Goal: Transaction & Acquisition: Purchase product/service

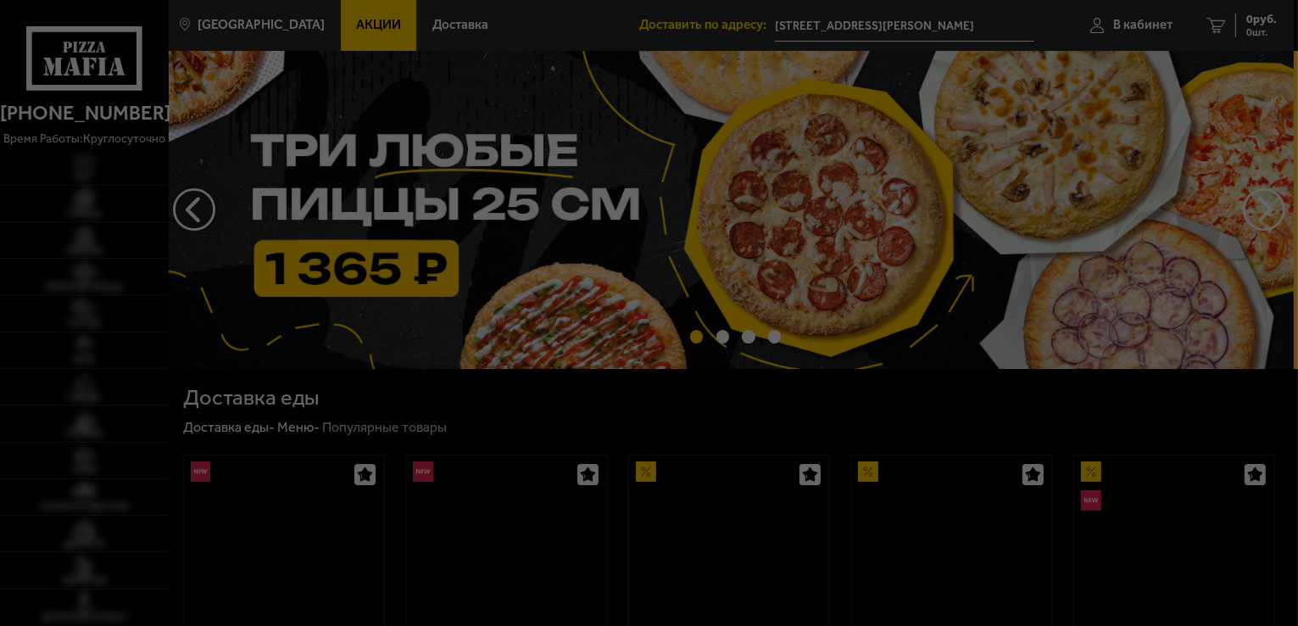
click at [1271, 204] on div at bounding box center [649, 313] width 1298 height 626
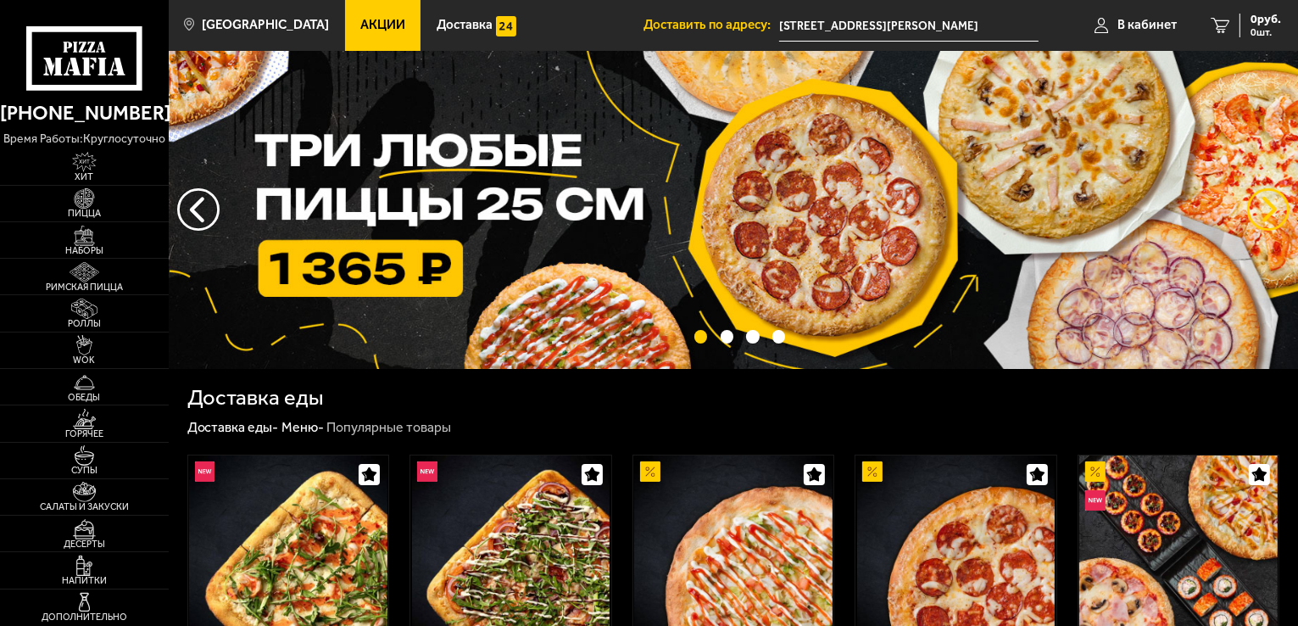
click at [1268, 205] on button "предыдущий" at bounding box center [1268, 209] width 42 height 42
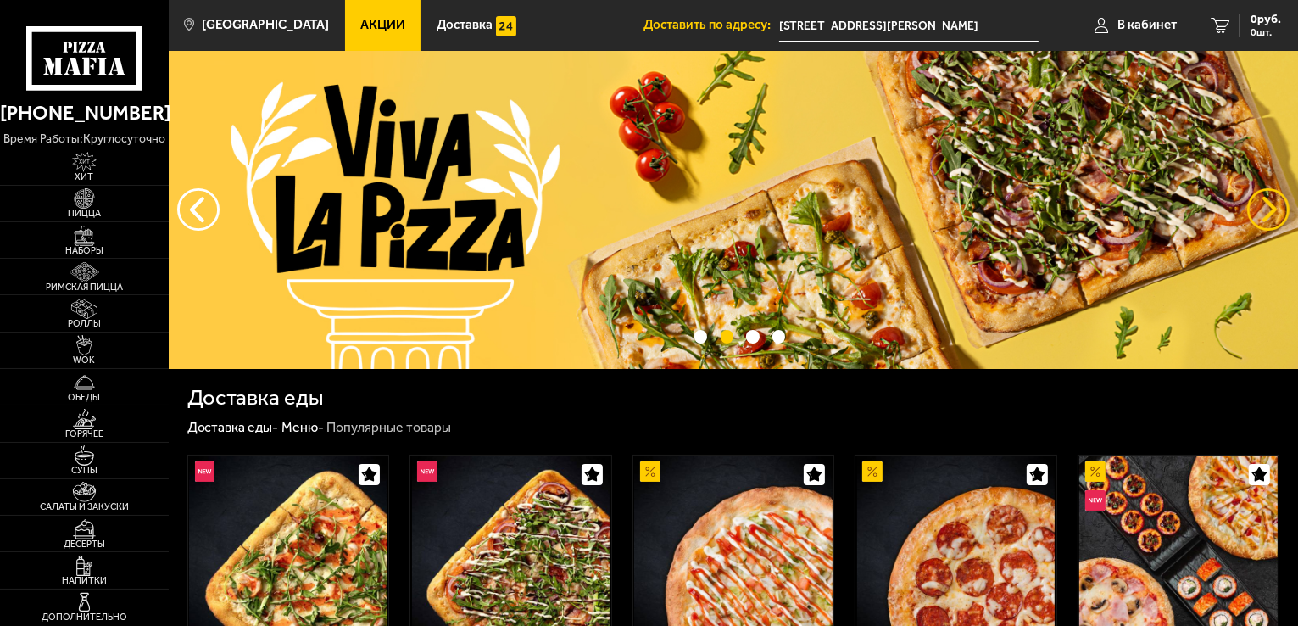
click at [1268, 205] on button "предыдущий" at bounding box center [1268, 209] width 42 height 42
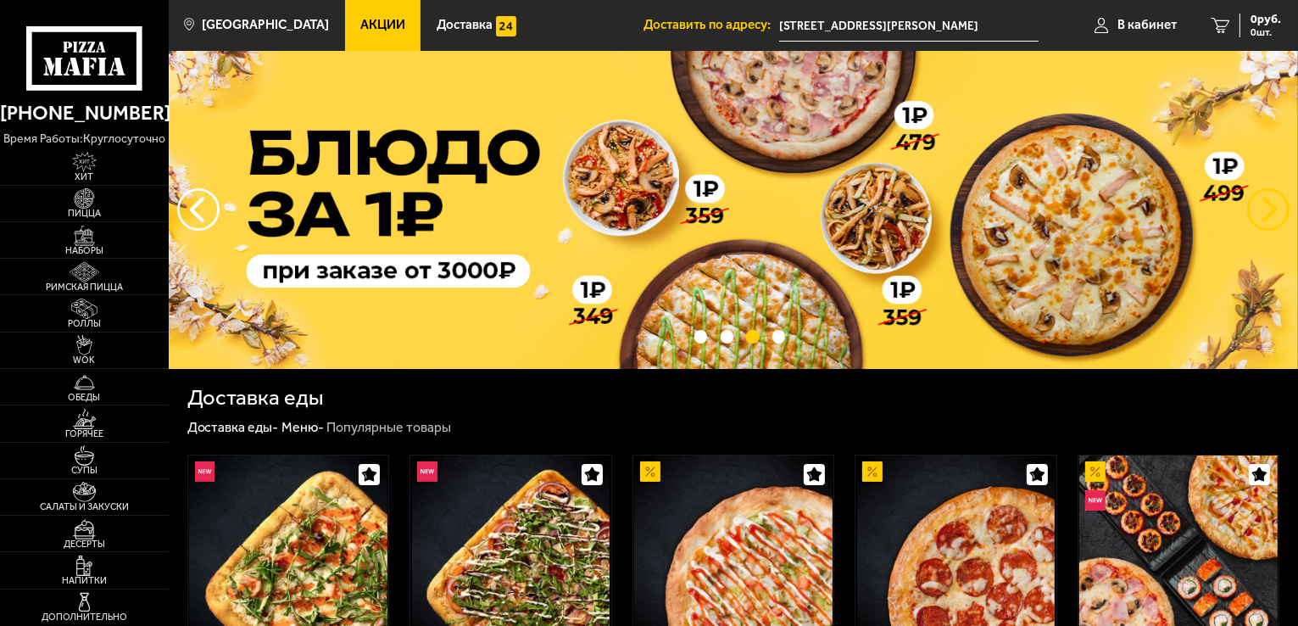
click at [1268, 205] on button "предыдущий" at bounding box center [1268, 209] width 42 height 42
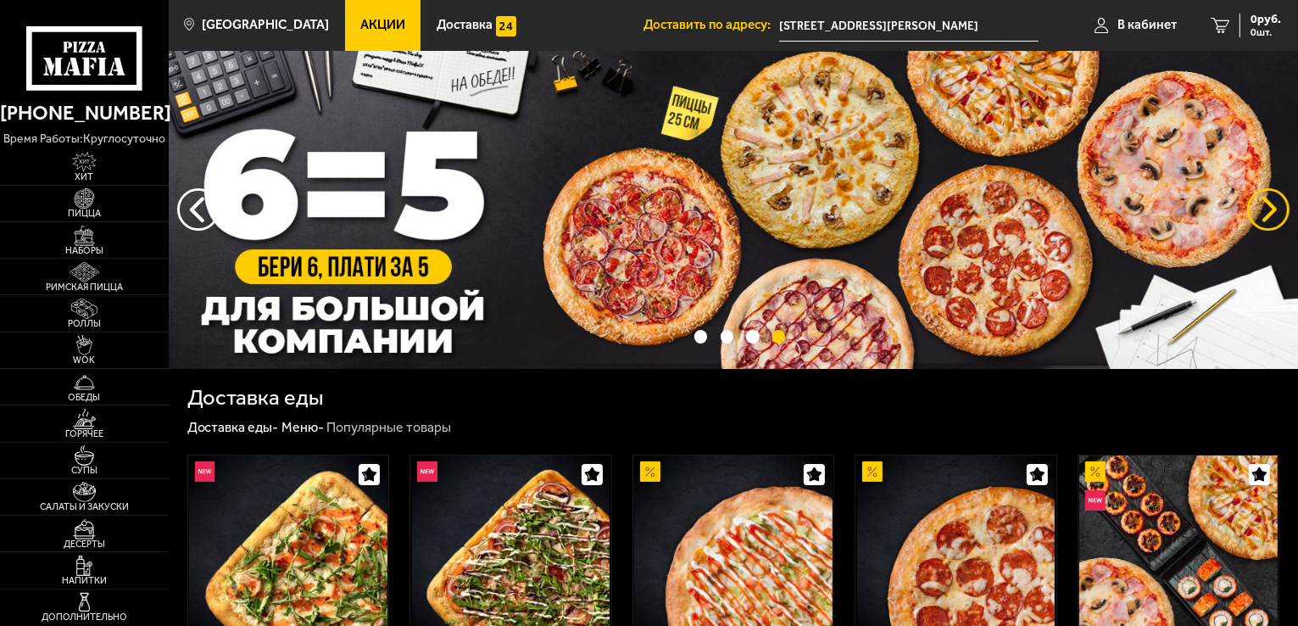
click at [1268, 205] on button "предыдущий" at bounding box center [1268, 209] width 42 height 42
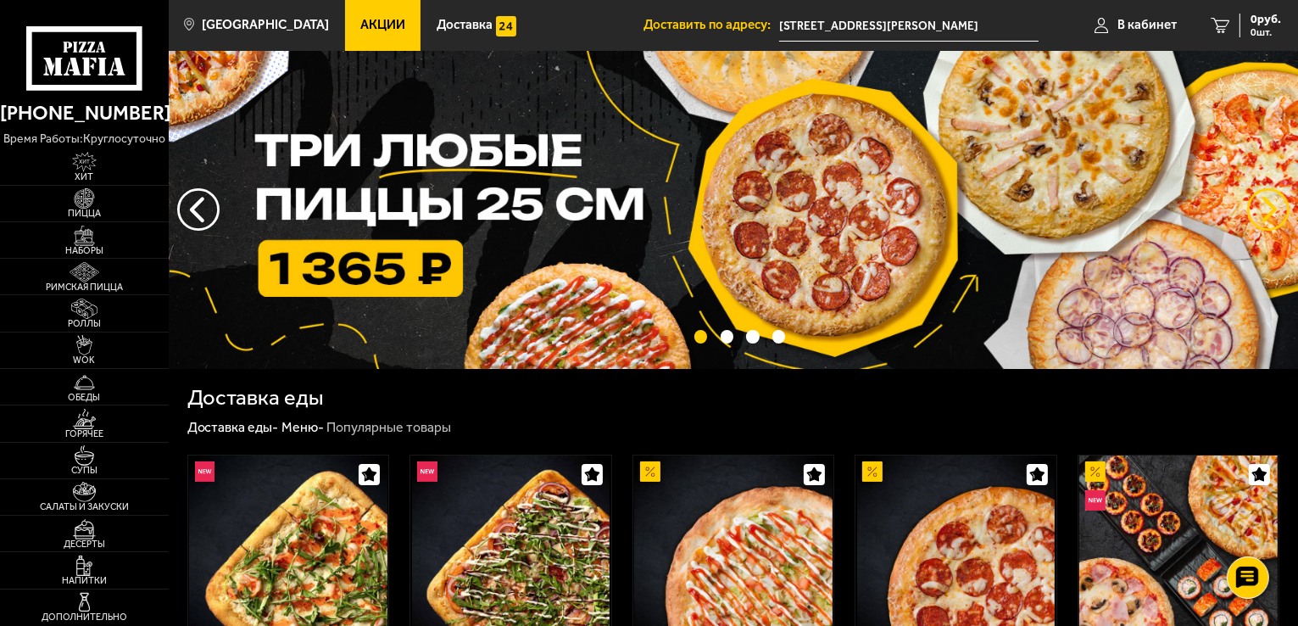
click at [1274, 208] on button "предыдущий" at bounding box center [1268, 209] width 42 height 42
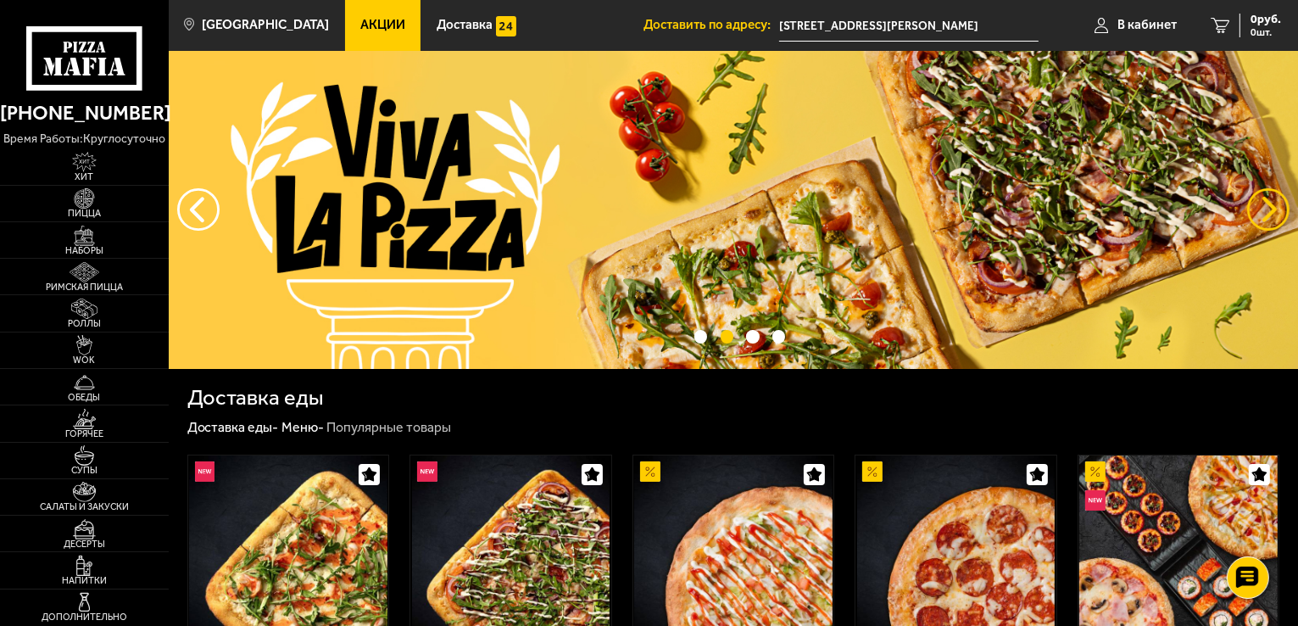
click at [1274, 208] on button "предыдущий" at bounding box center [1268, 209] width 42 height 42
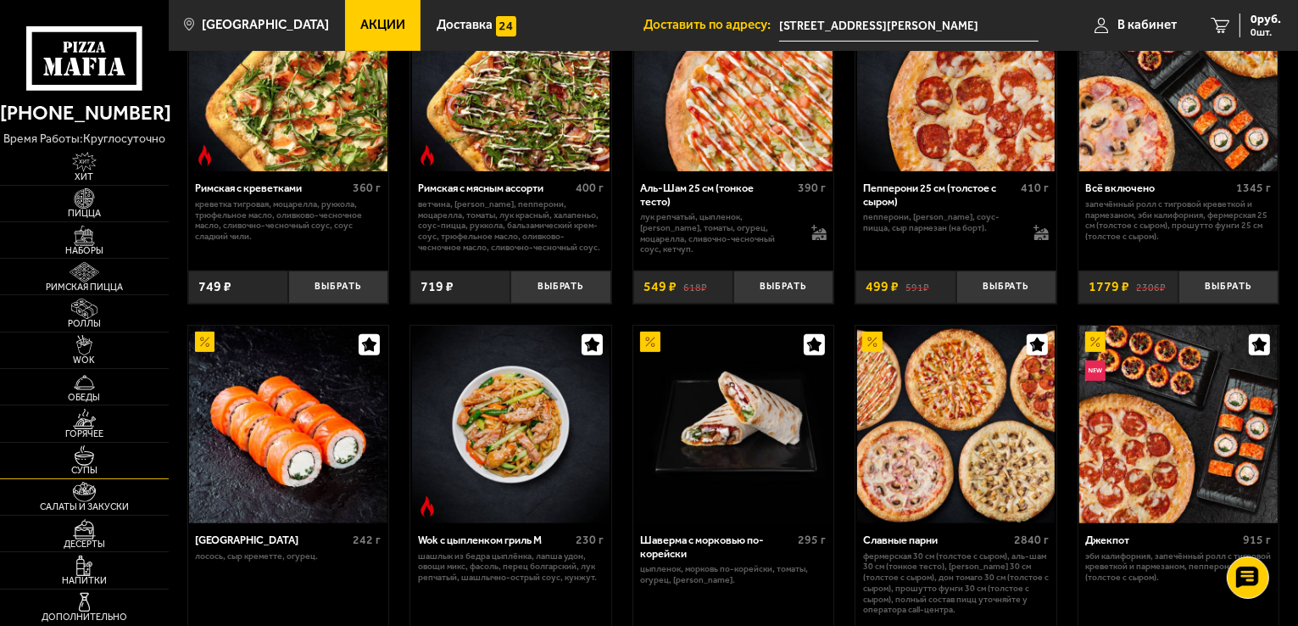
scroll to position [509, 0]
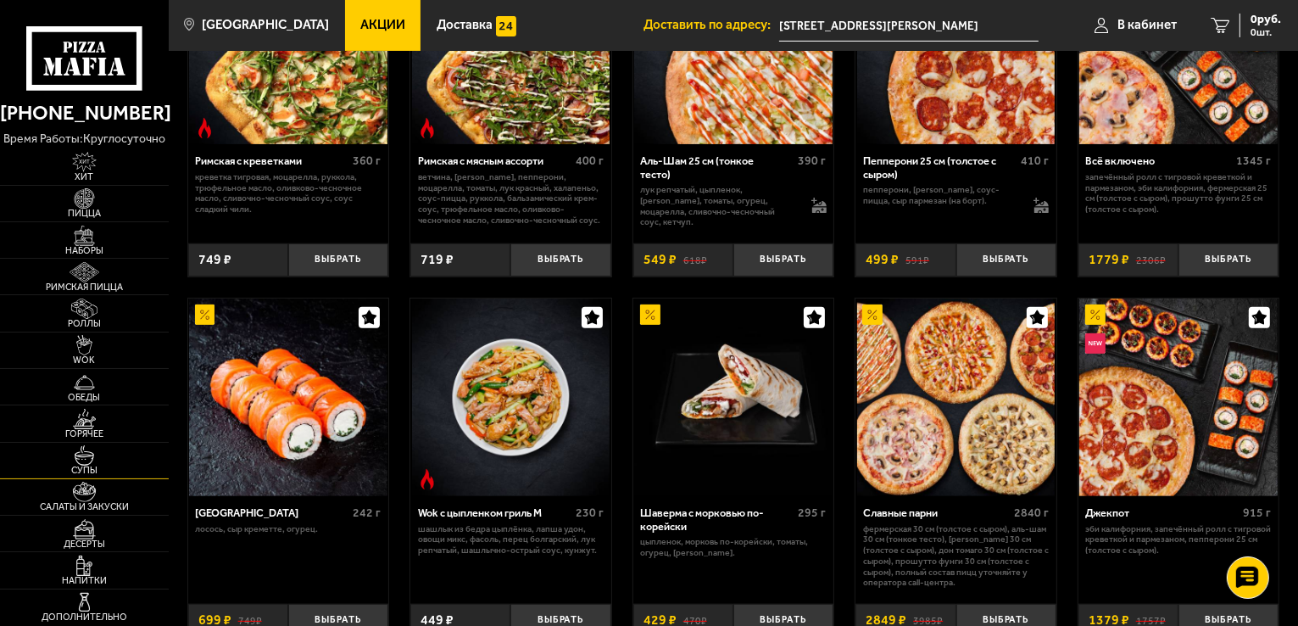
click at [97, 462] on img at bounding box center [85, 455] width 52 height 20
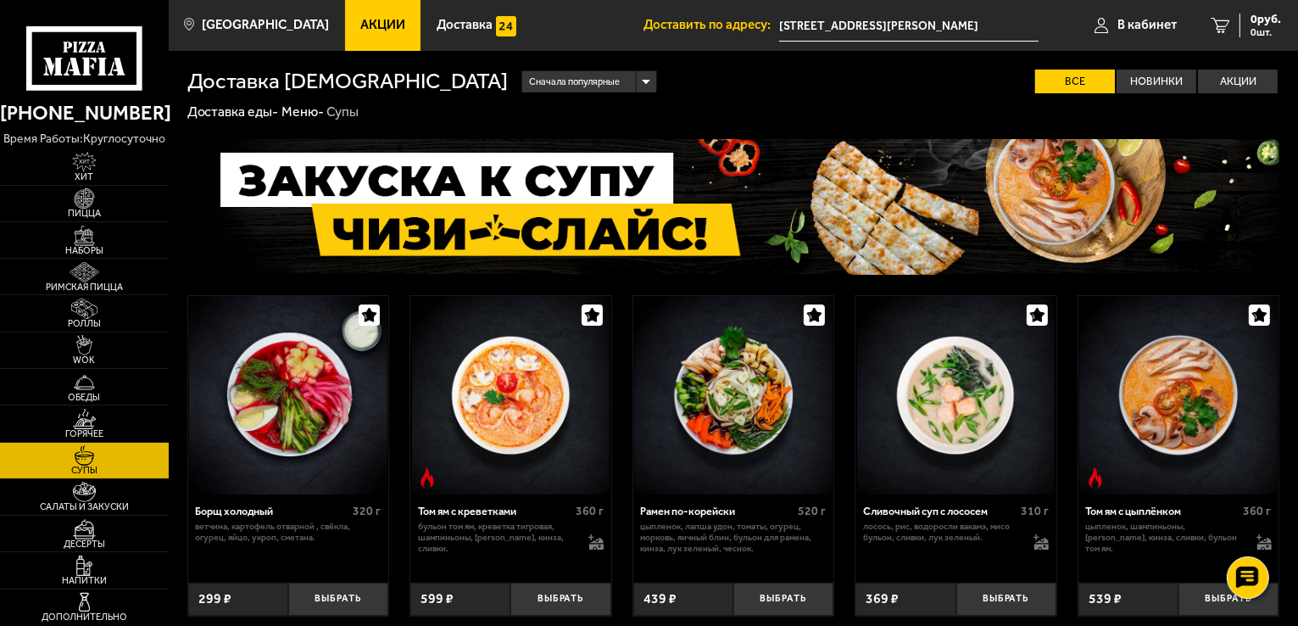
click at [365, 22] on span "Акции" at bounding box center [382, 25] width 45 height 13
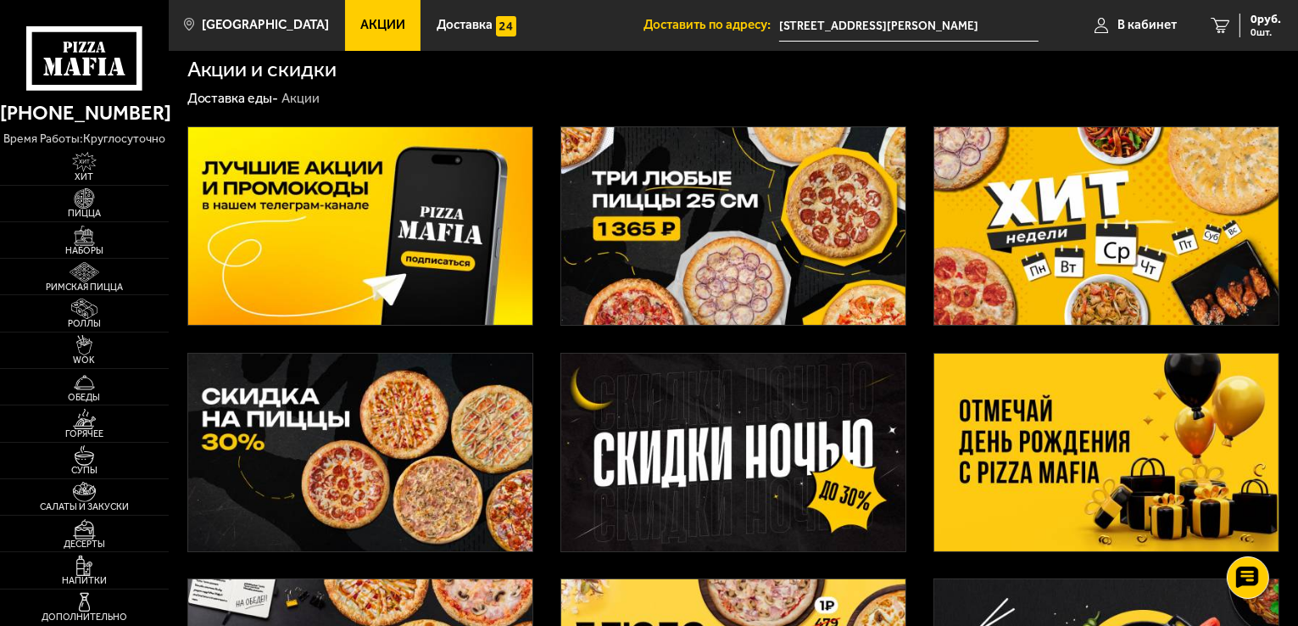
scroll to position [85, 0]
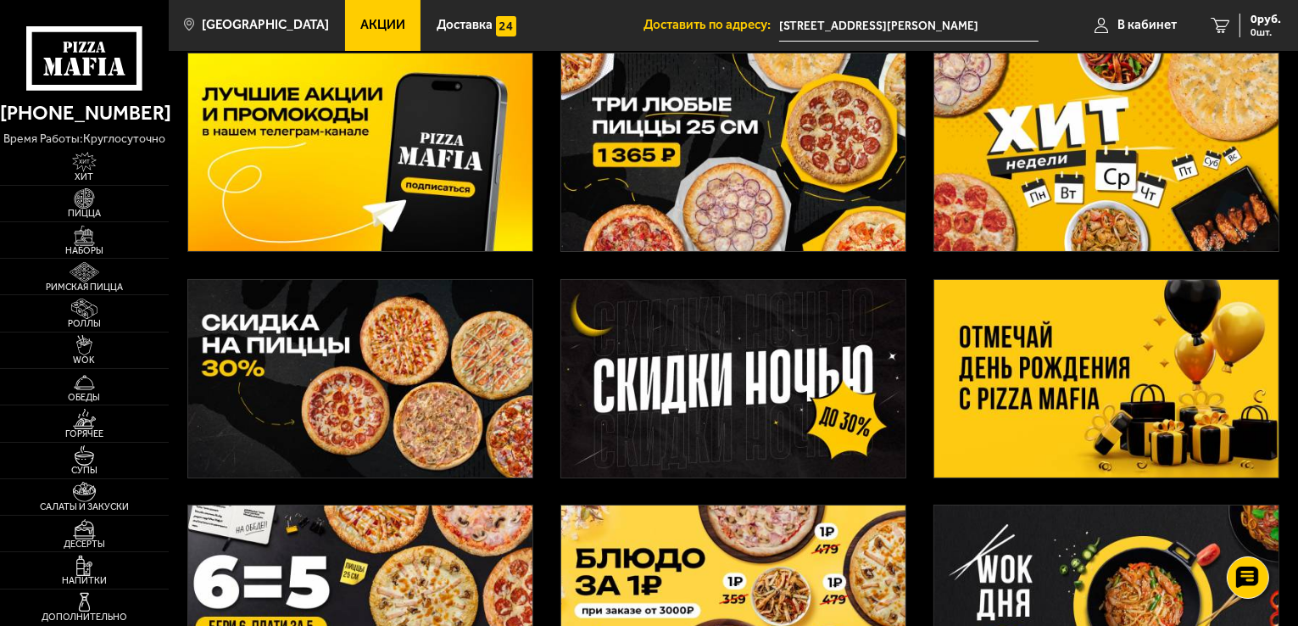
click at [687, 376] on img at bounding box center [733, 379] width 344 height 198
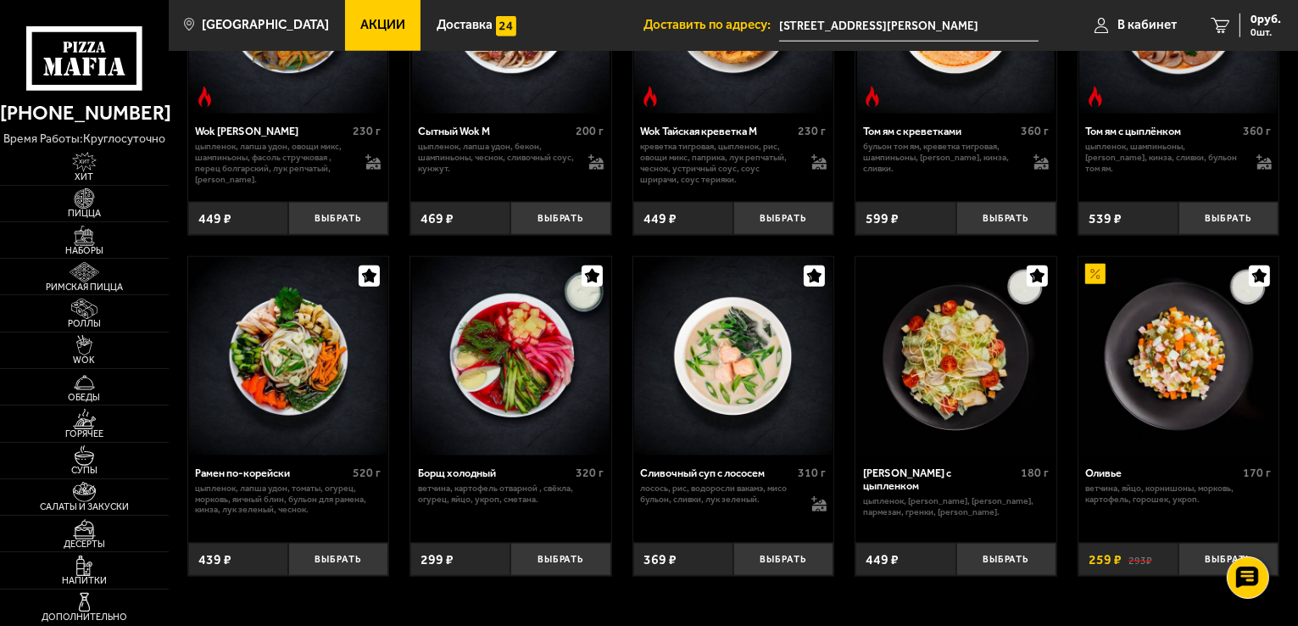
scroll to position [1781, 0]
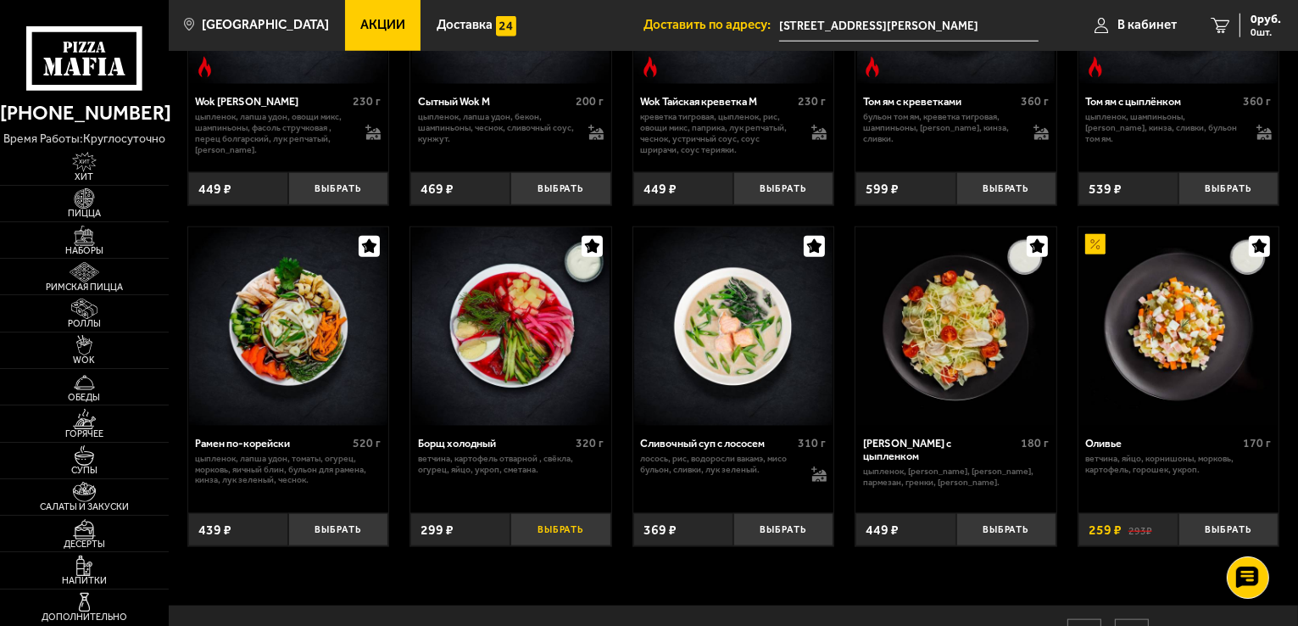
click at [549, 538] on button "Выбрать" at bounding box center [560, 529] width 100 height 33
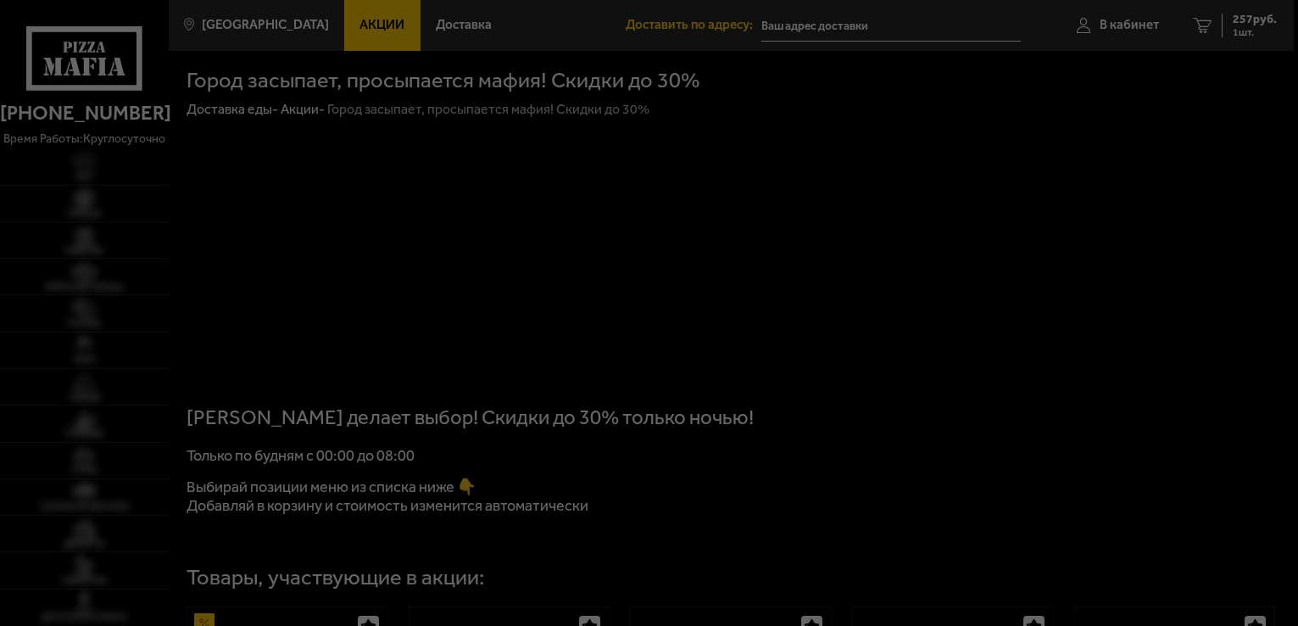
type input "[STREET_ADDRESS][PERSON_NAME]"
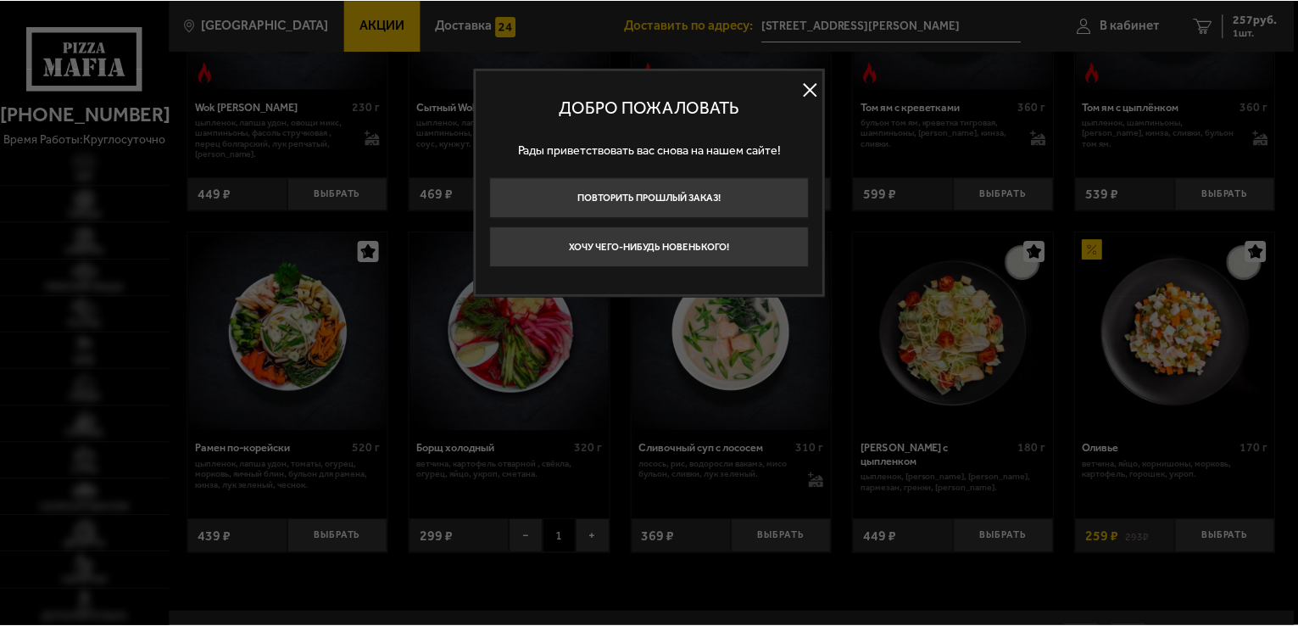
scroll to position [1781, 0]
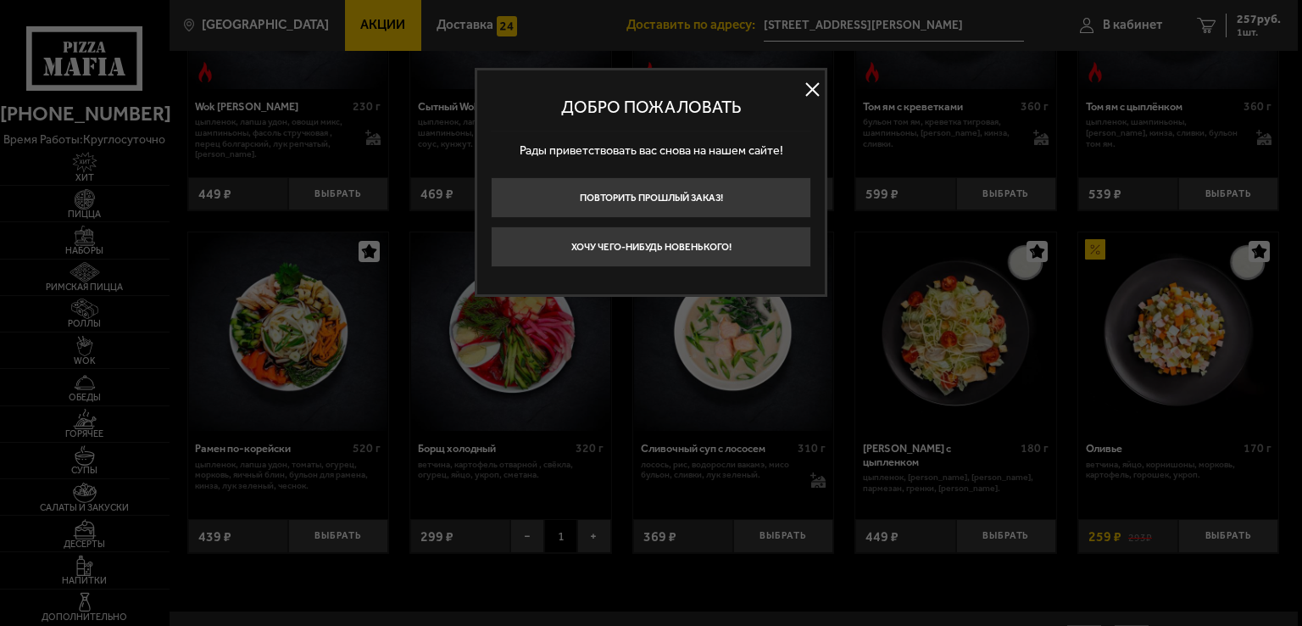
click at [808, 89] on button at bounding box center [812, 89] width 25 height 25
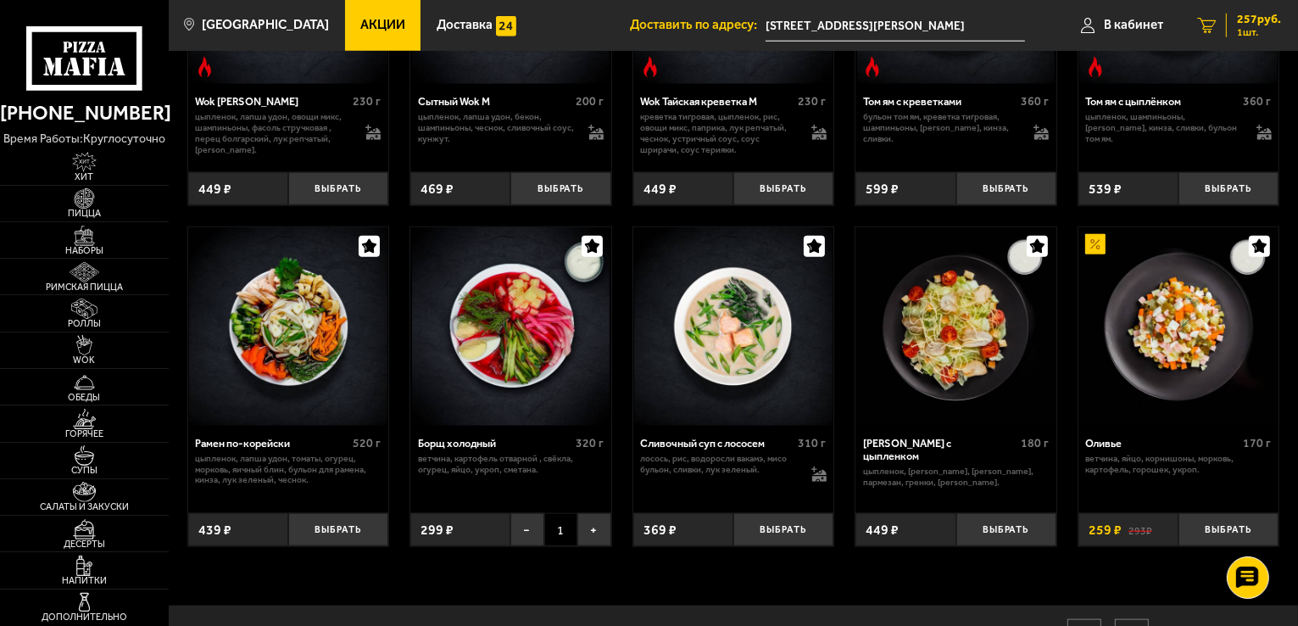
click at [1252, 17] on span "257 руб." at bounding box center [1259, 20] width 44 height 12
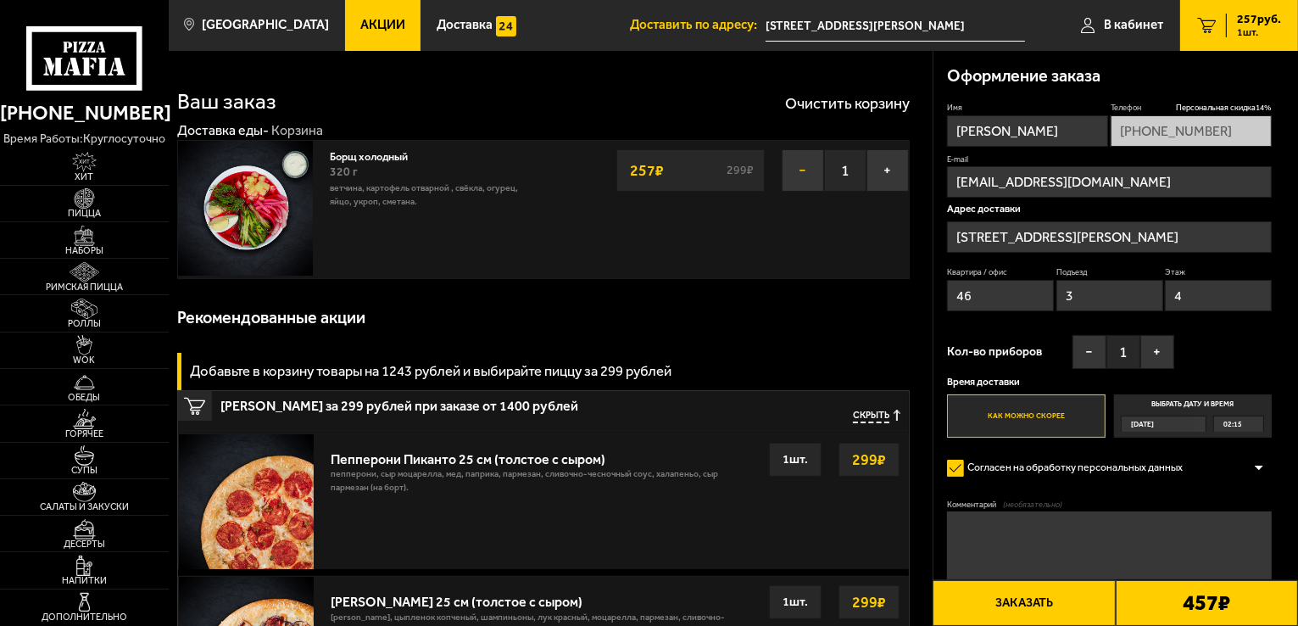
click at [794, 165] on button "−" at bounding box center [803, 170] width 42 height 42
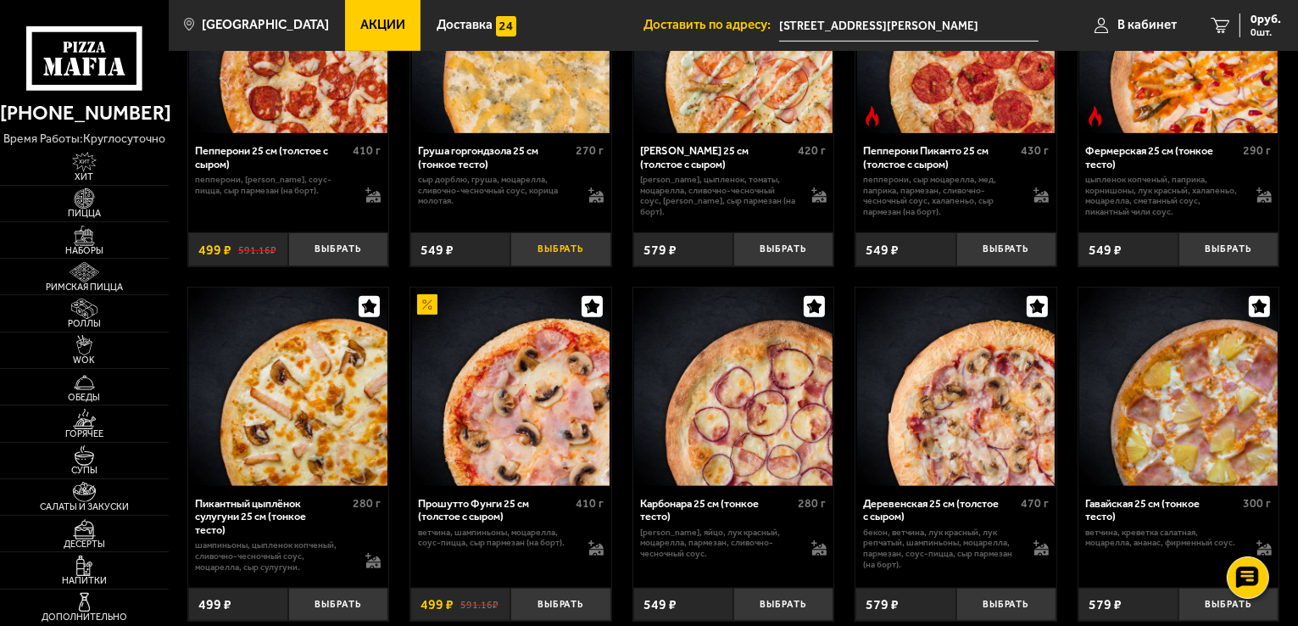
scroll to position [678, 0]
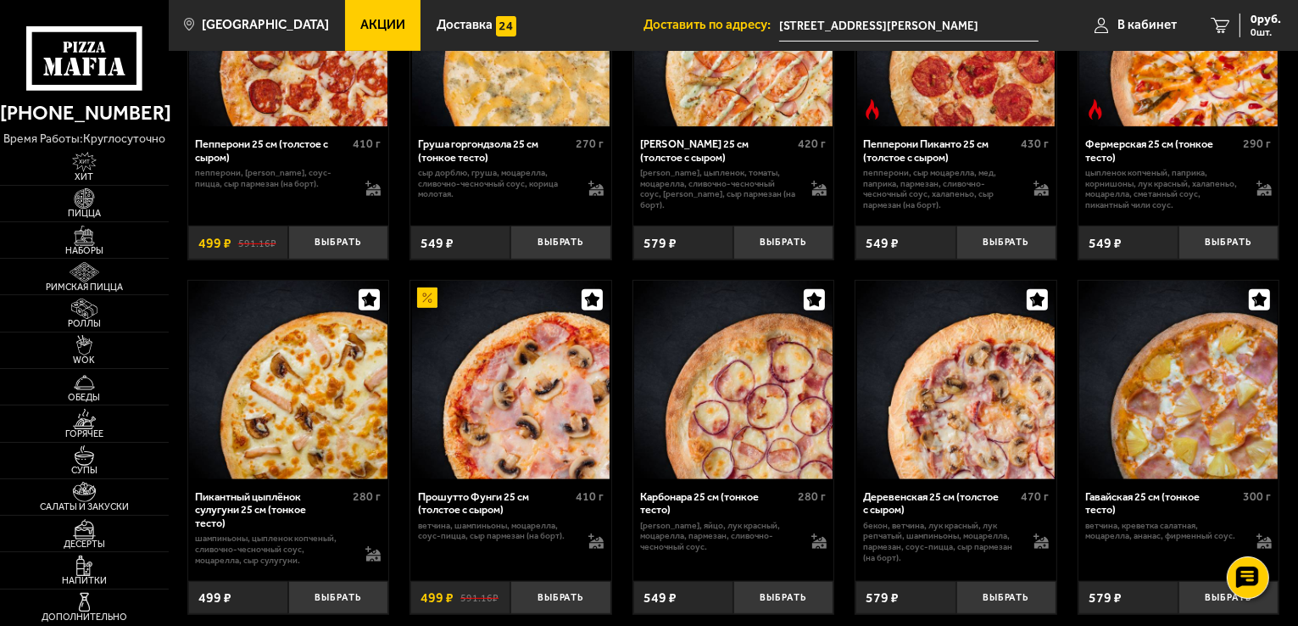
click at [533, 465] on img at bounding box center [511, 380] width 198 height 198
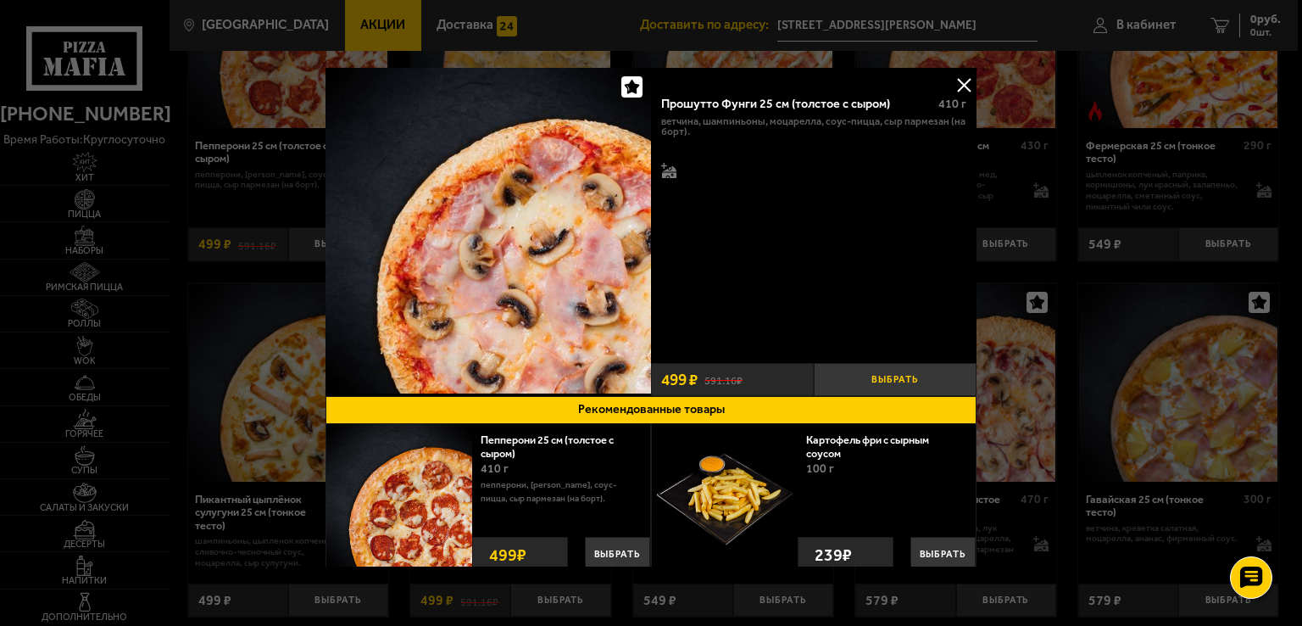
click at [899, 381] on button "Выбрать" at bounding box center [895, 379] width 163 height 33
click at [957, 87] on button at bounding box center [963, 84] width 25 height 25
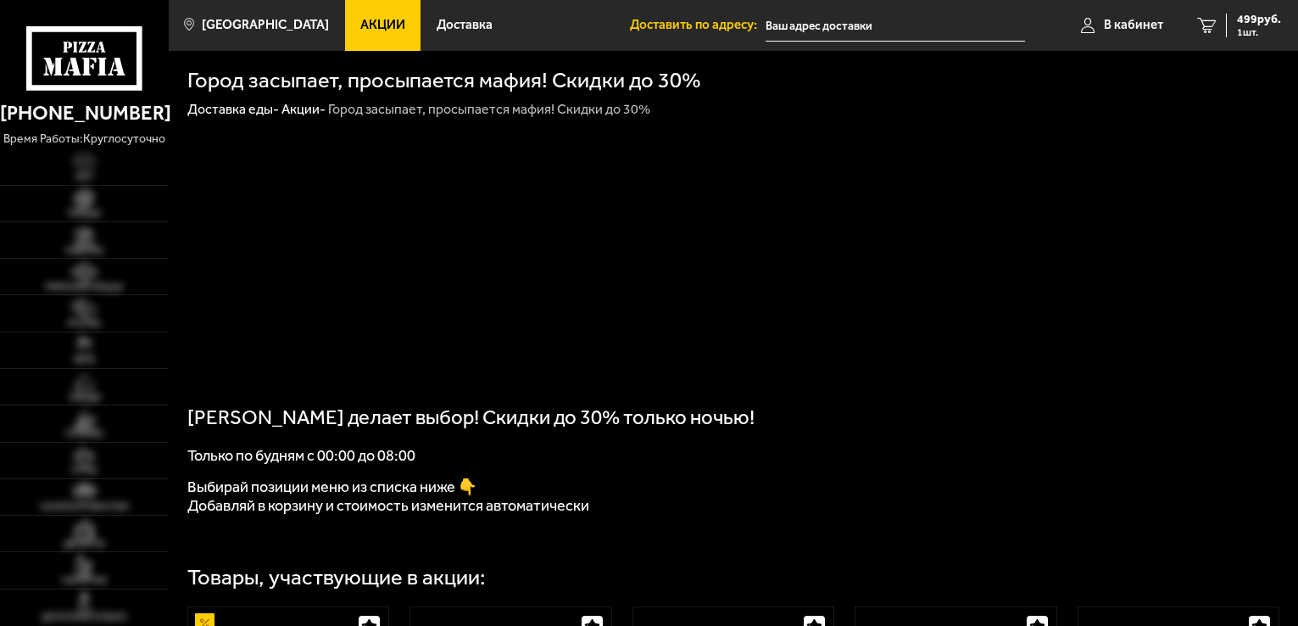
type input "[STREET_ADDRESS][PERSON_NAME]"
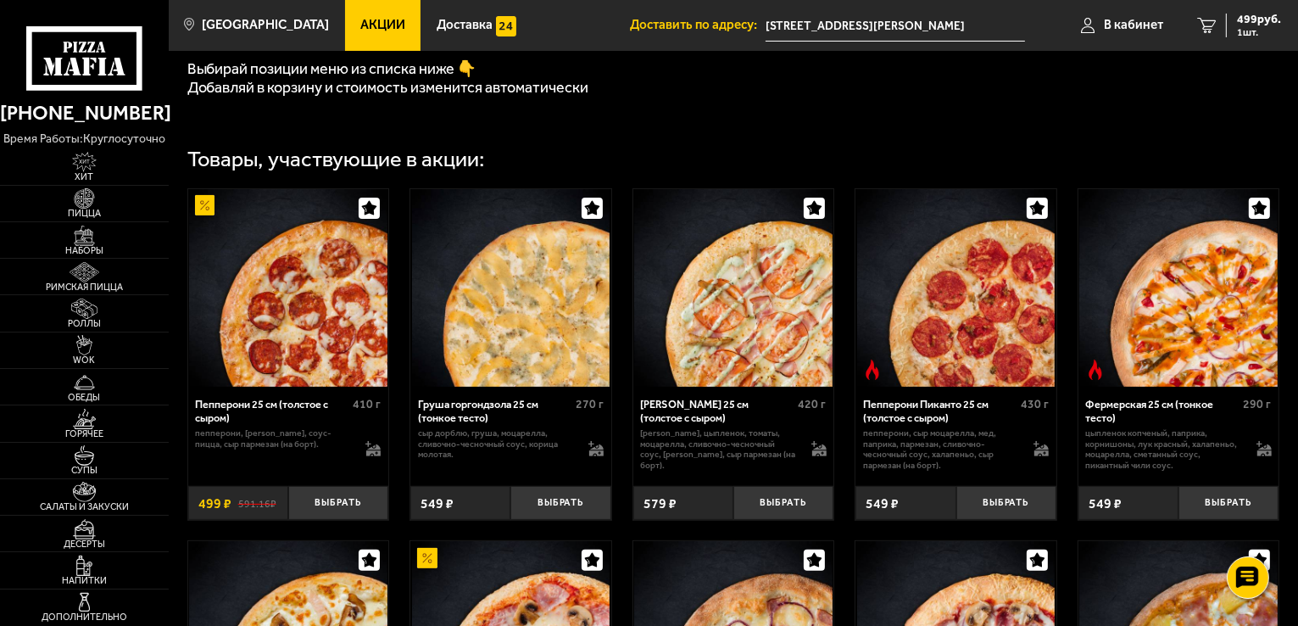
scroll to position [509, 0]
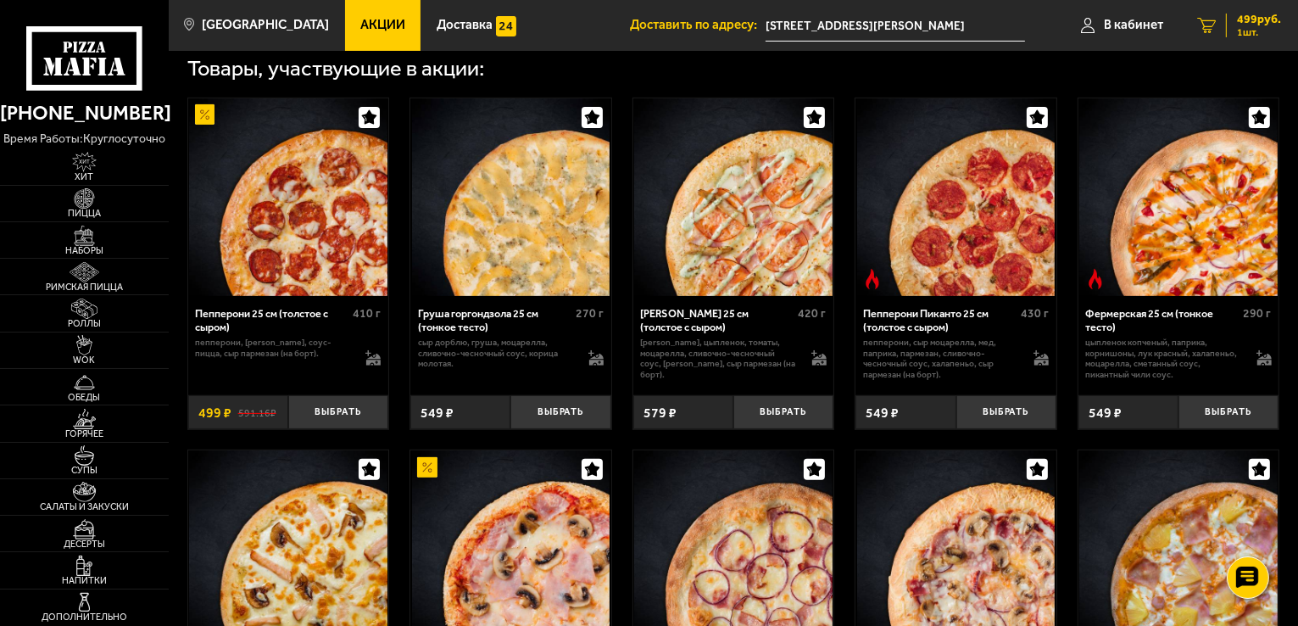
click at [1251, 21] on span "499 руб." at bounding box center [1259, 20] width 44 height 12
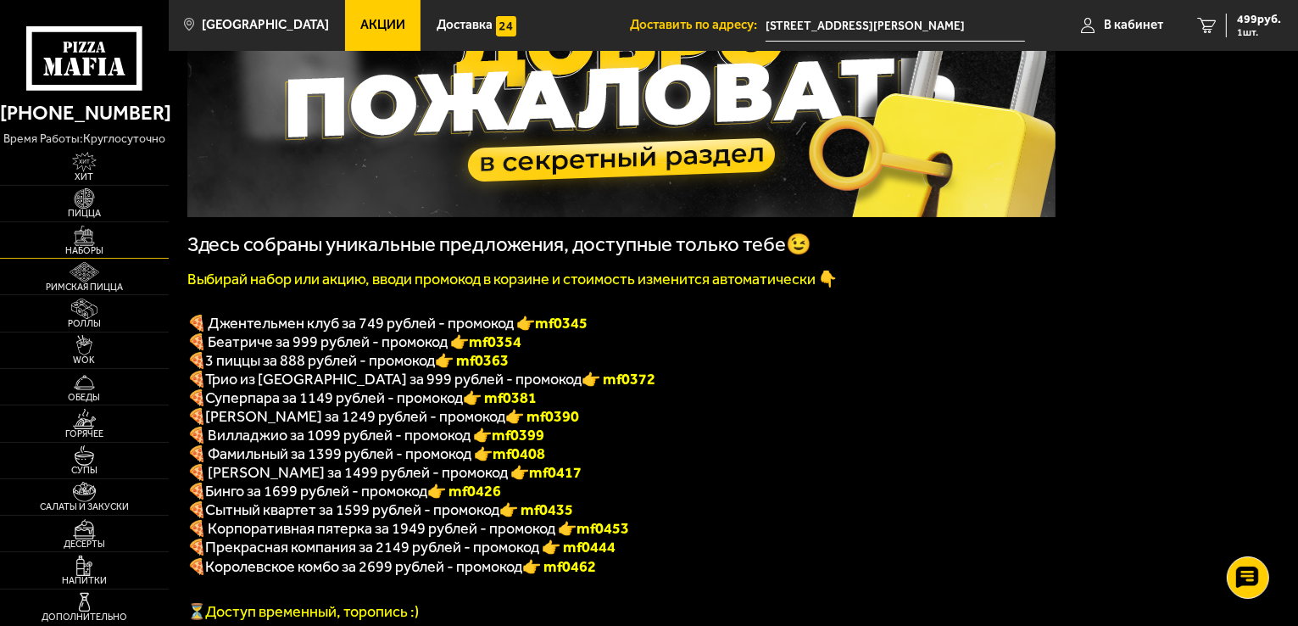
scroll to position [170, 0]
click at [360, 19] on span "Акции" at bounding box center [382, 25] width 45 height 13
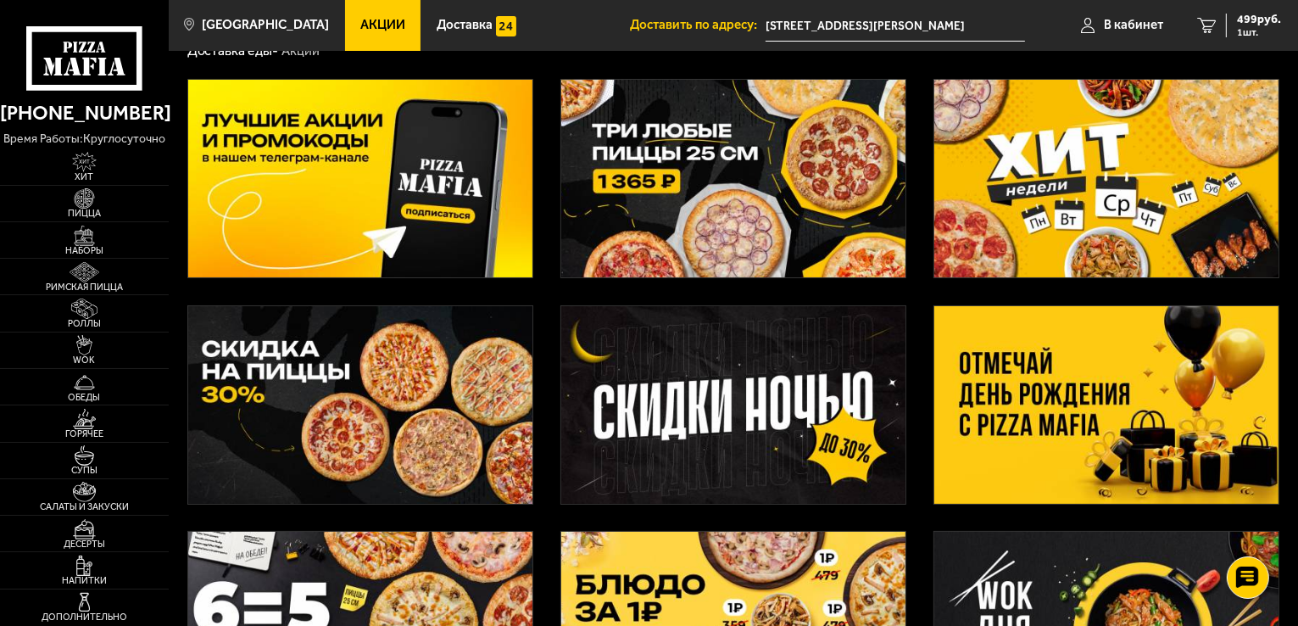
scroll to position [85, 0]
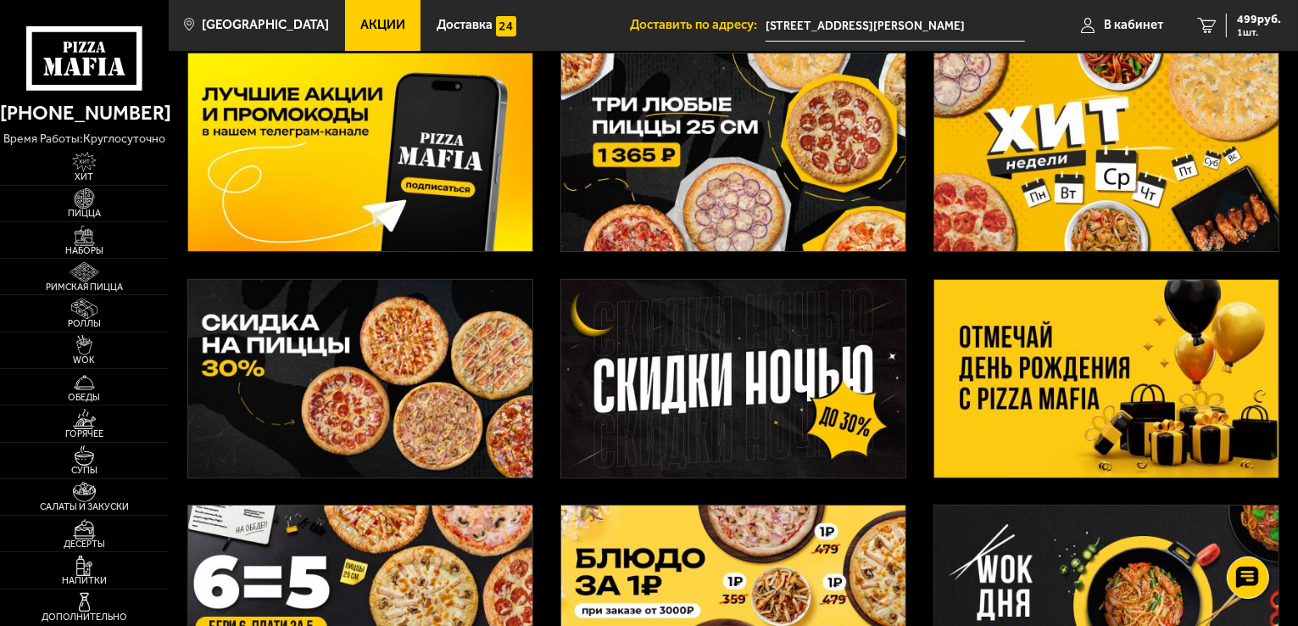
click at [769, 382] on img at bounding box center [733, 379] width 344 height 198
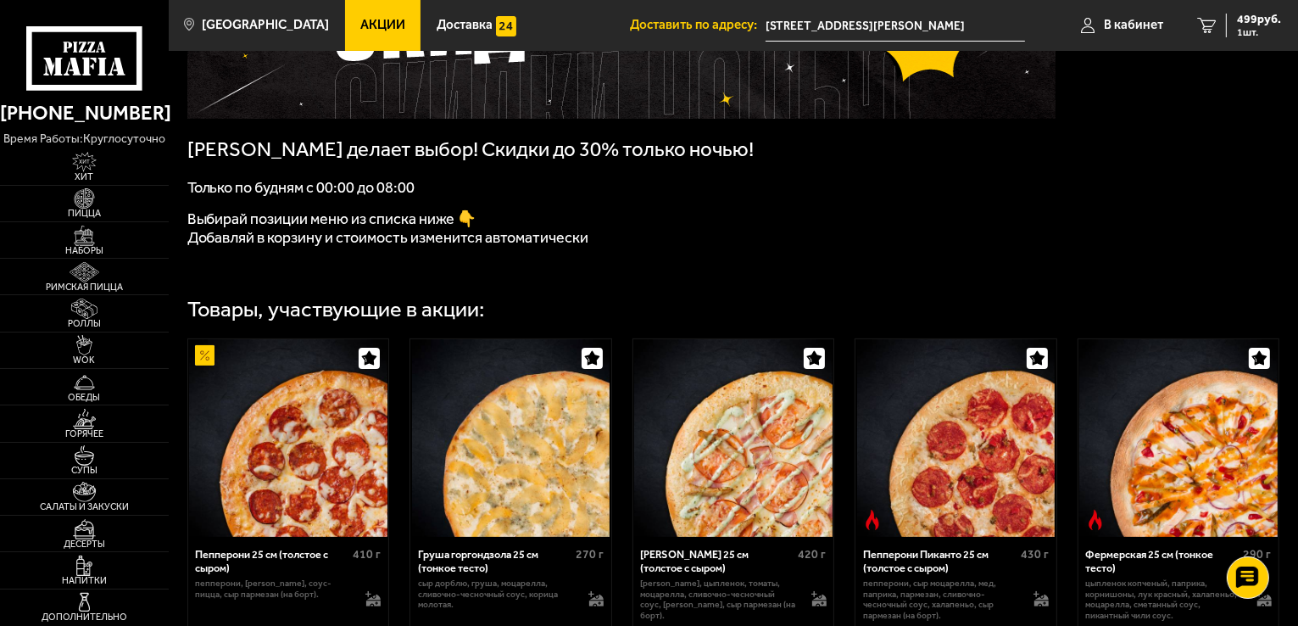
scroll to position [424, 0]
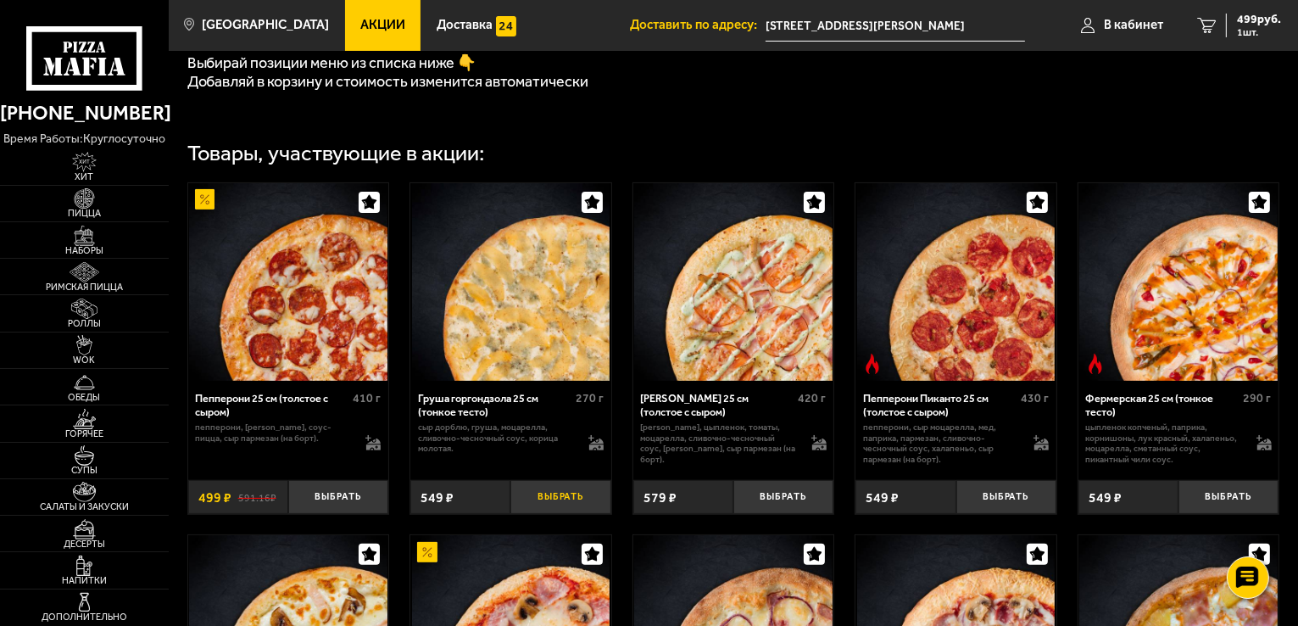
click at [566, 500] on button "Выбрать" at bounding box center [560, 496] width 100 height 33
click at [1241, 14] on span "971 руб." at bounding box center [1259, 20] width 44 height 12
